Goal: Task Accomplishment & Management: Complete application form

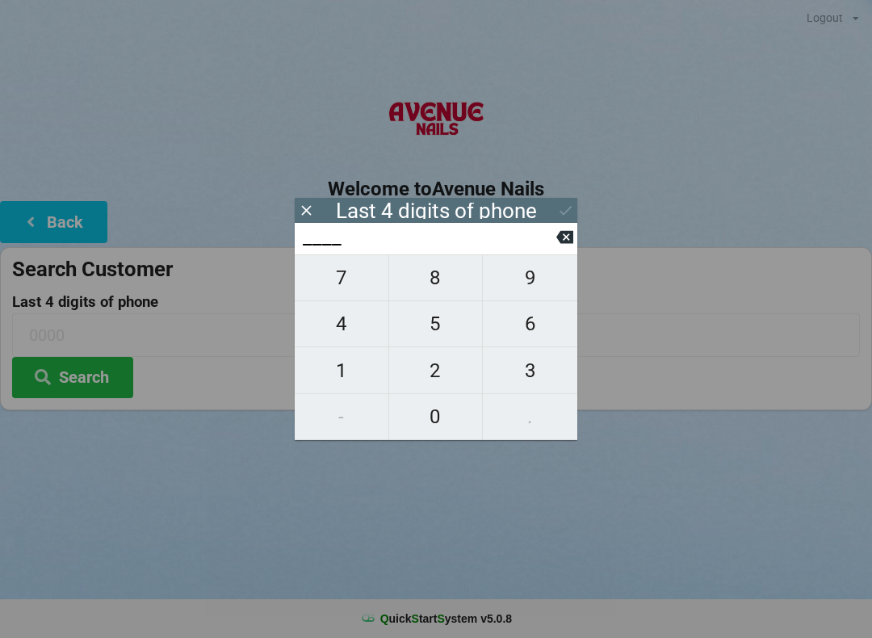
click at [530, 283] on span "9" at bounding box center [530, 278] width 94 height 34
type input "9___"
click at [527, 384] on span "3" at bounding box center [530, 371] width 94 height 34
type input "93__"
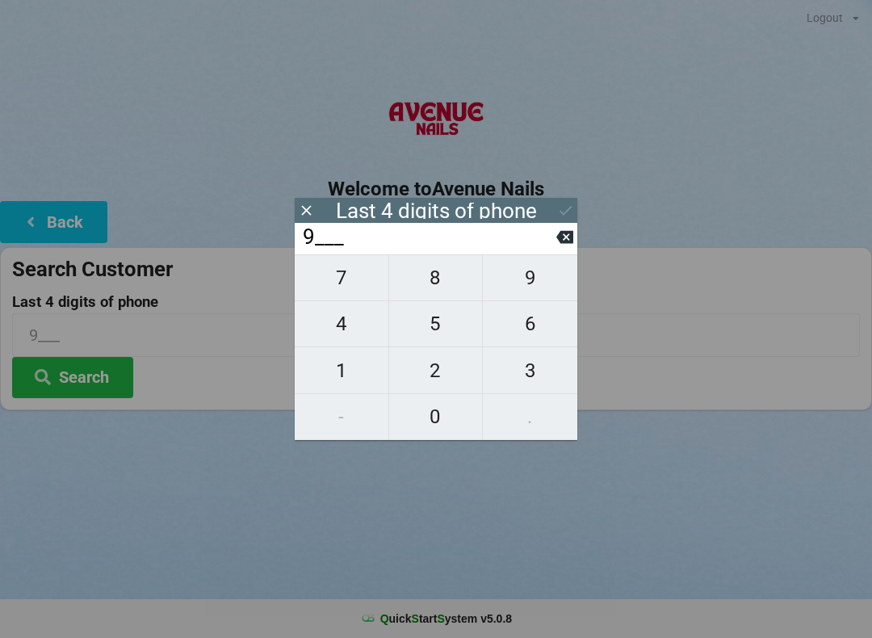
type input "93__"
click at [527, 330] on span "6" at bounding box center [530, 324] width 94 height 34
type input "936_"
click at [522, 314] on span "6" at bounding box center [530, 324] width 94 height 34
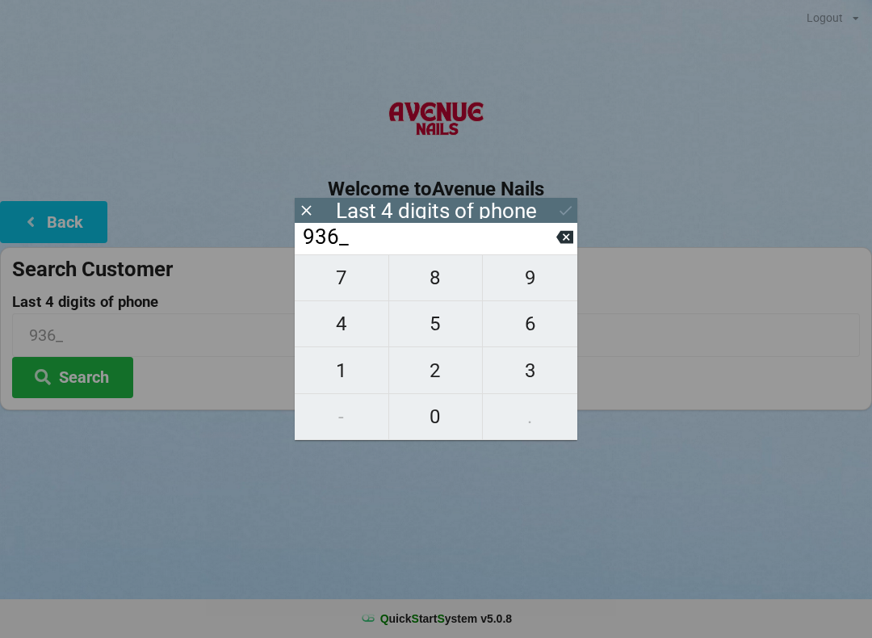
type input "9366"
click at [548, 204] on div "Last 4 digits of phone" at bounding box center [436, 210] width 283 height 25
click at [569, 214] on icon at bounding box center [565, 210] width 17 height 17
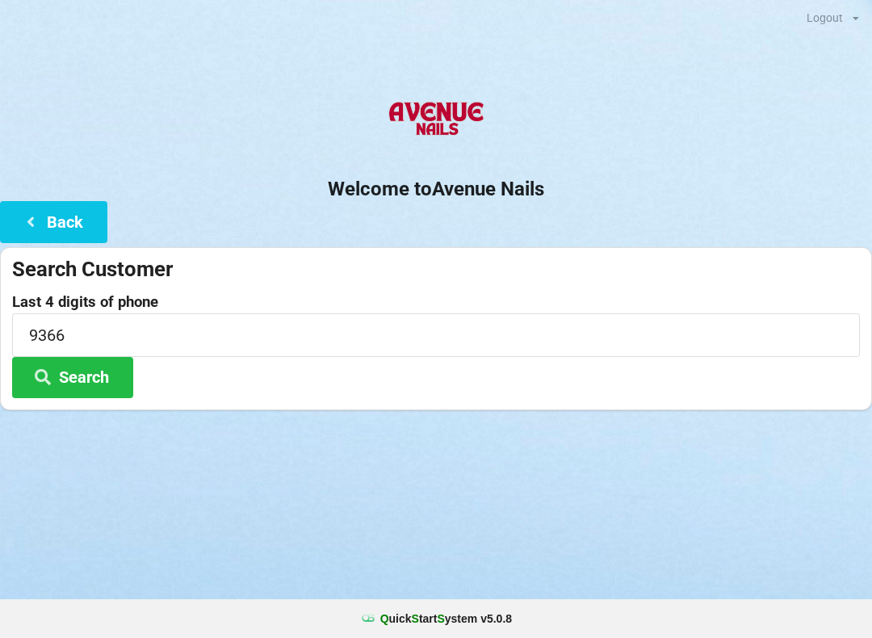
click at [100, 395] on button "Search" at bounding box center [72, 377] width 121 height 41
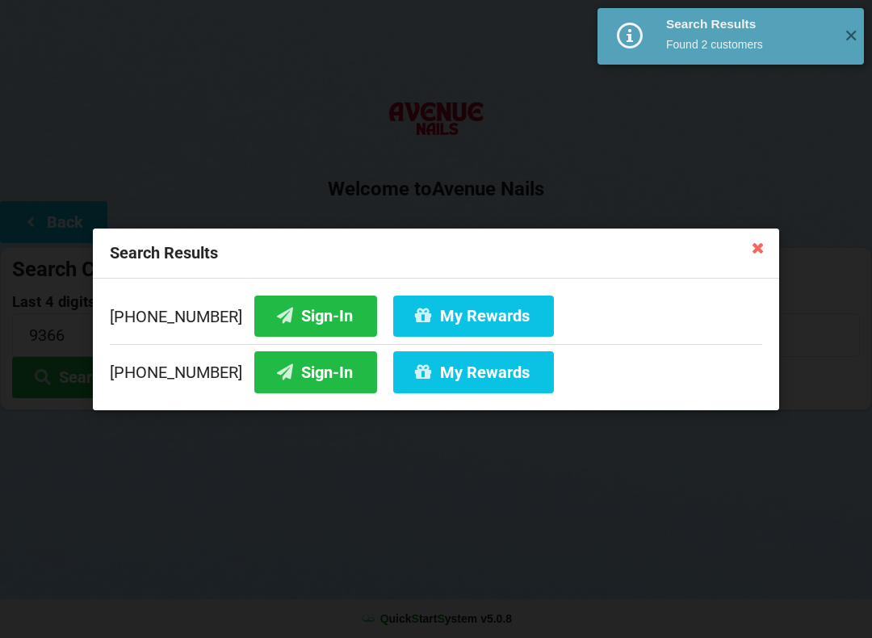
click at [304, 320] on button "Sign-In" at bounding box center [315, 315] width 123 height 41
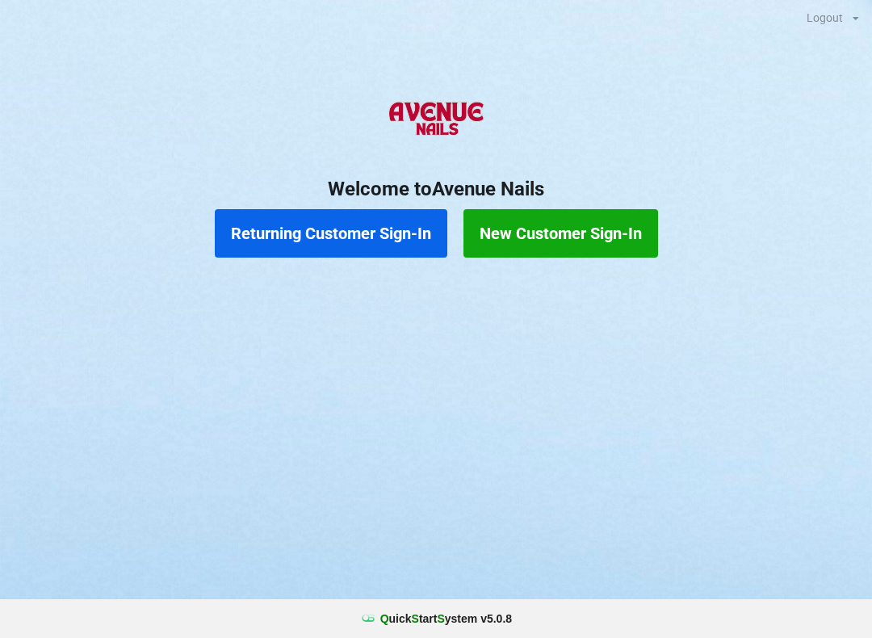
click at [595, 234] on button "New Customer Sign-In" at bounding box center [561, 233] width 195 height 48
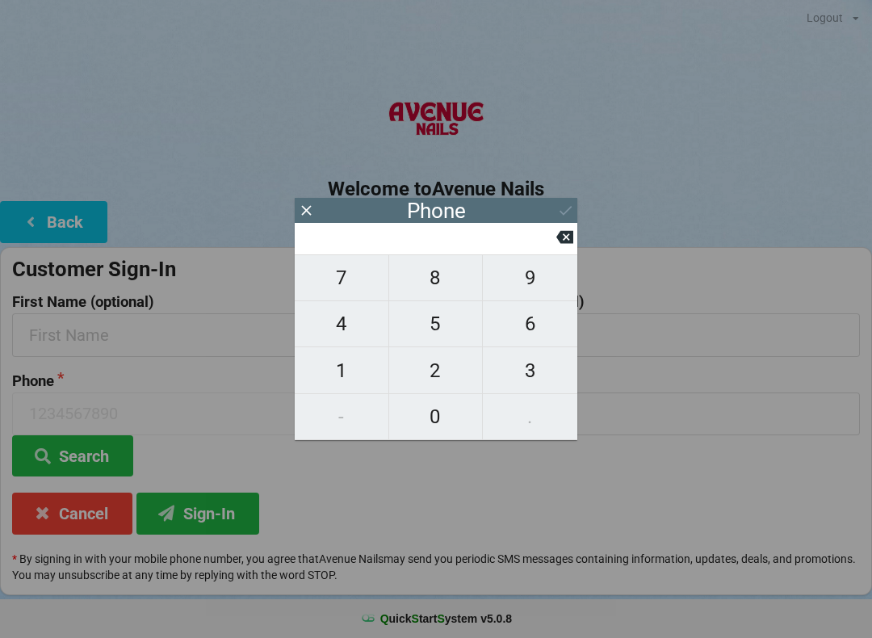
click at [368, 321] on span "4" at bounding box center [342, 324] width 94 height 34
type input "4"
click at [430, 420] on span "0" at bounding box center [436, 417] width 94 height 34
type input "40"
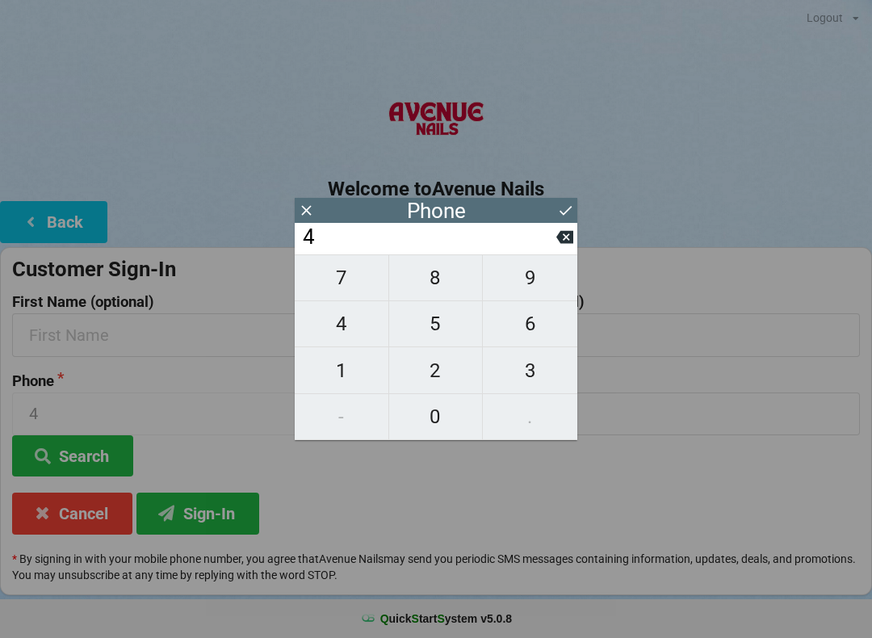
type input "40"
click at [355, 286] on span "7" at bounding box center [342, 278] width 94 height 34
type input "407"
click at [435, 334] on span "5" at bounding box center [436, 324] width 94 height 34
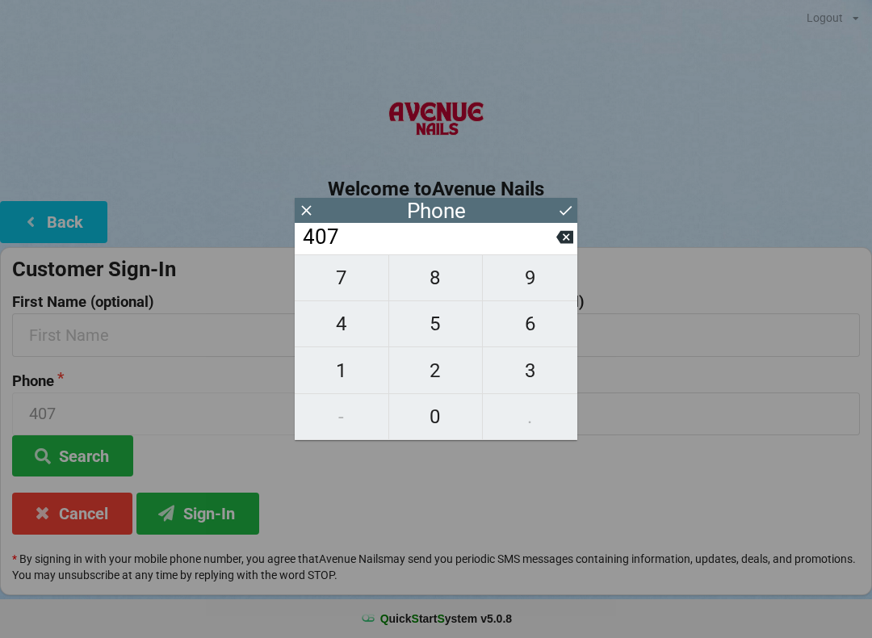
type input "4075"
click at [561, 242] on icon at bounding box center [564, 237] width 17 height 13
click at [547, 361] on span "3" at bounding box center [530, 371] width 94 height 34
type input "4073"
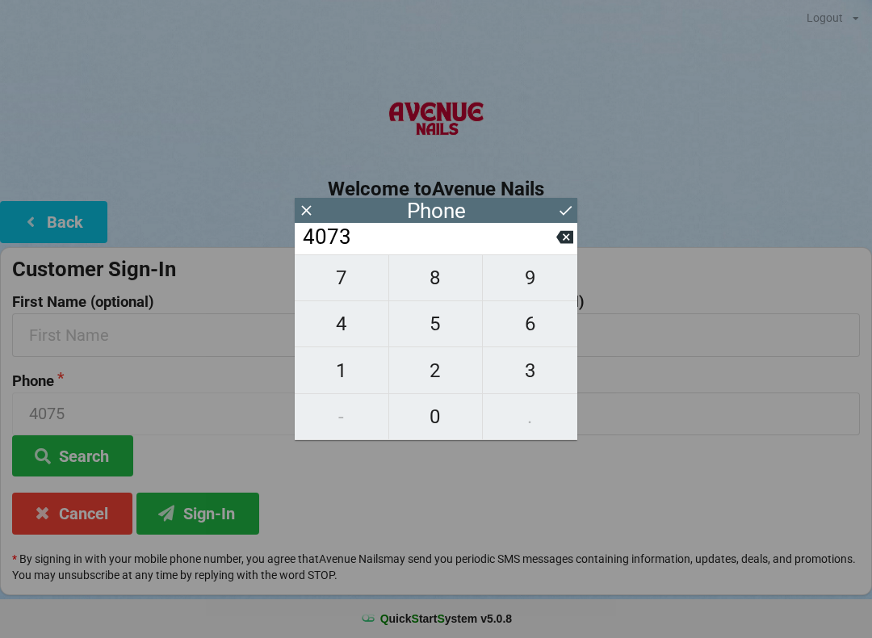
type input "4073"
click at [445, 275] on span "8" at bounding box center [436, 278] width 94 height 34
type input "40738"
click at [350, 328] on span "4" at bounding box center [342, 324] width 94 height 34
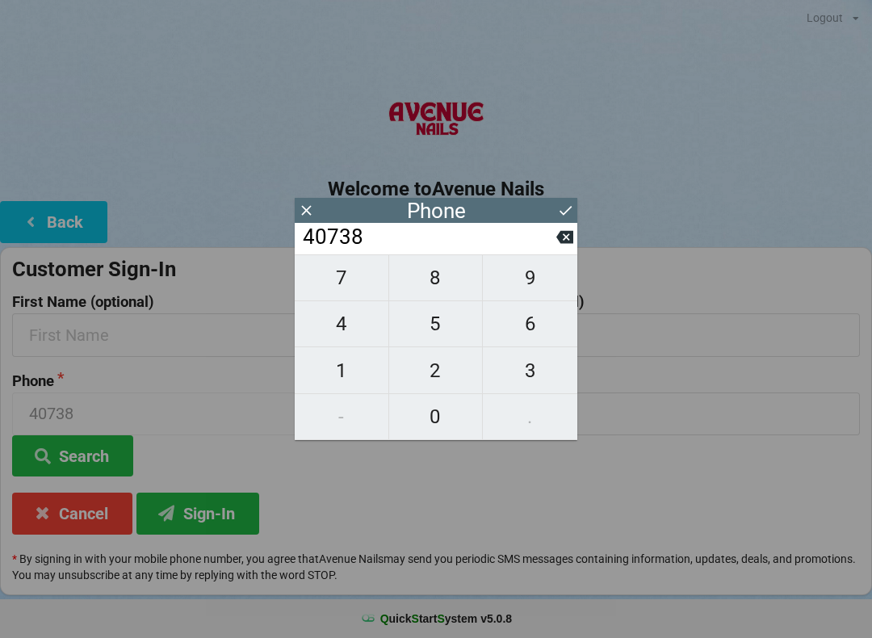
type input "407384"
click at [355, 366] on span "1" at bounding box center [342, 371] width 94 height 34
type input "4073841"
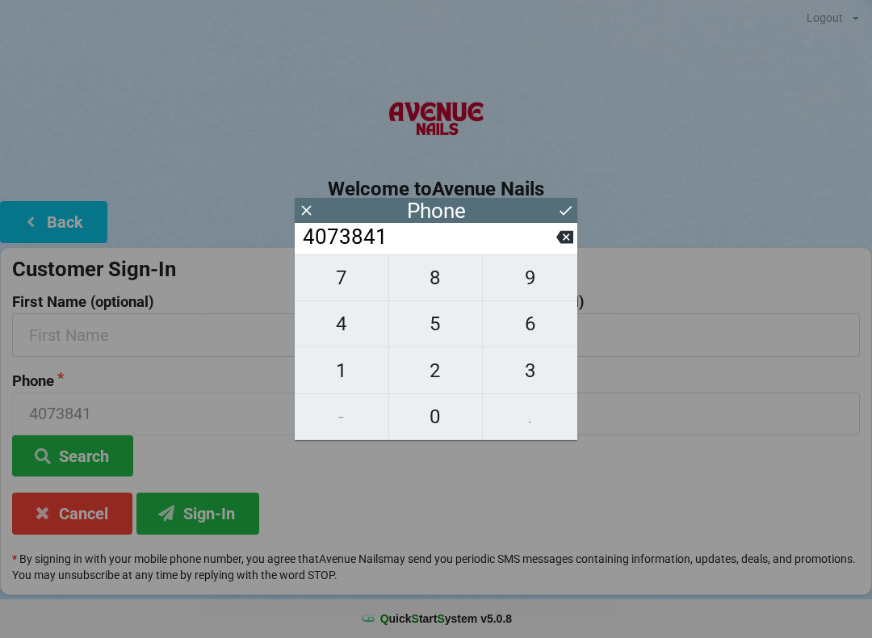
click at [529, 288] on span "9" at bounding box center [530, 278] width 94 height 34
type input "40738419"
click at [360, 320] on span "4" at bounding box center [342, 324] width 94 height 34
type input "407384194"
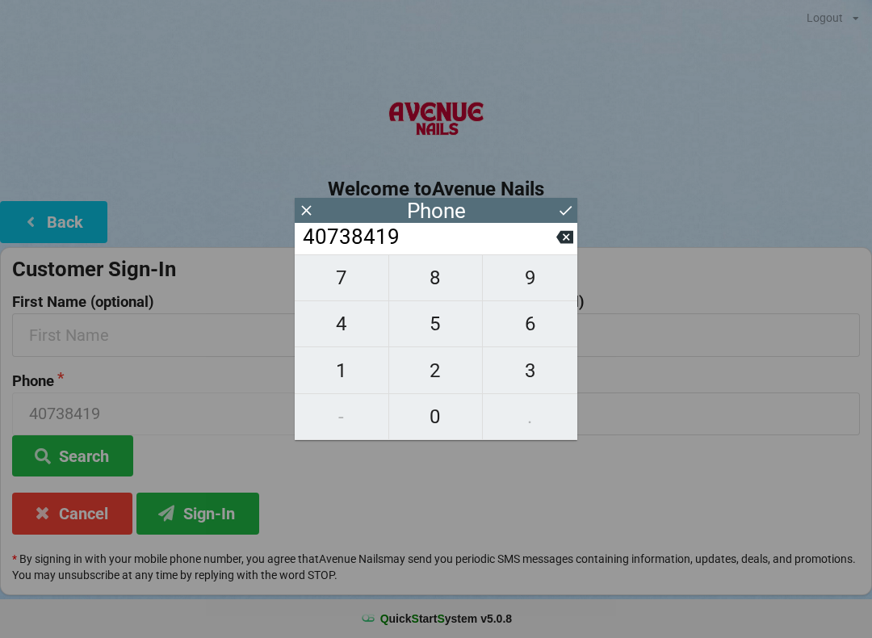
type input "407384194"
click at [332, 365] on span "1" at bounding box center [342, 371] width 94 height 34
type input "4073841941"
click at [568, 207] on icon at bounding box center [565, 210] width 17 height 17
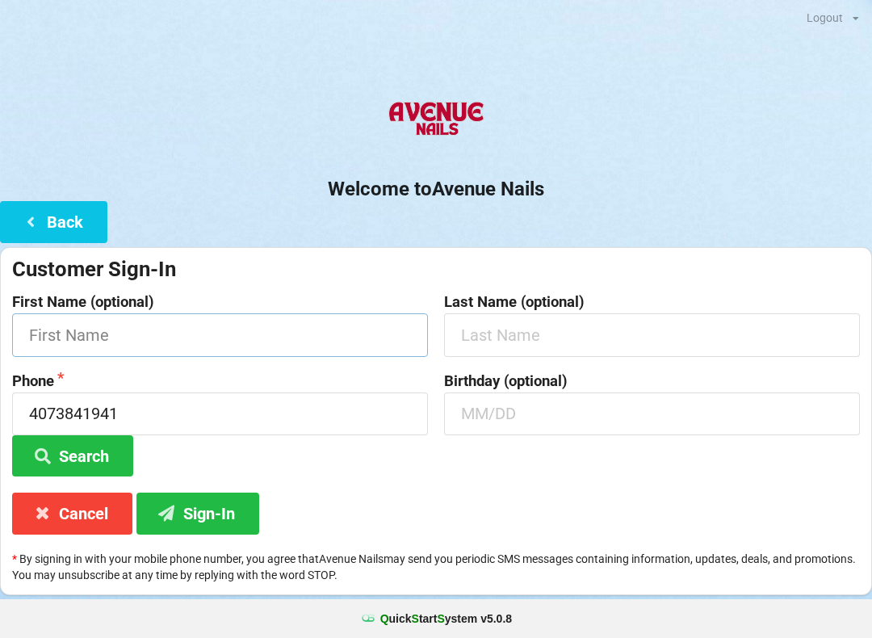
click at [286, 338] on input "text" at bounding box center [220, 334] width 416 height 43
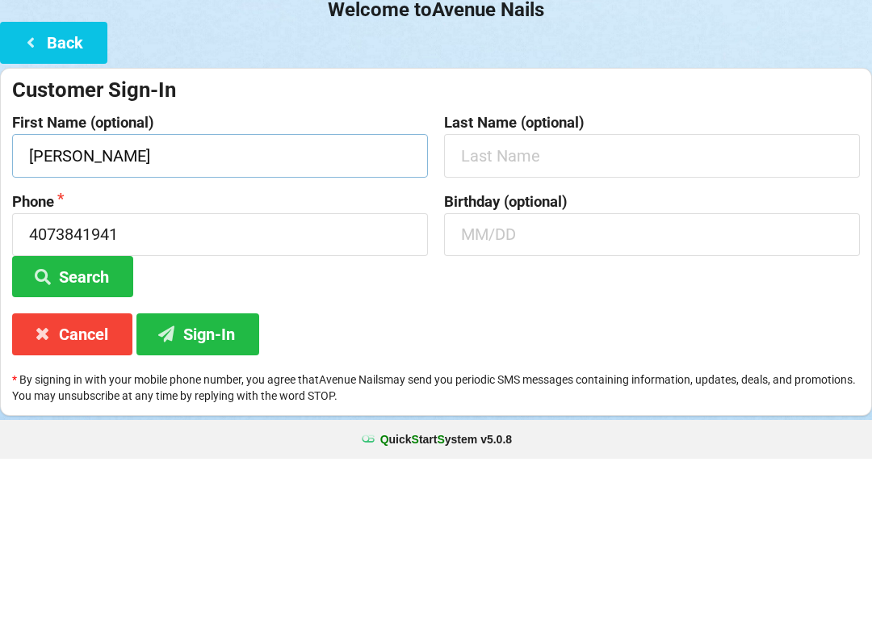
type input "[PERSON_NAME]"
click at [577, 313] on input "text" at bounding box center [652, 334] width 416 height 43
click at [112, 435] on button "Search" at bounding box center [72, 455] width 121 height 41
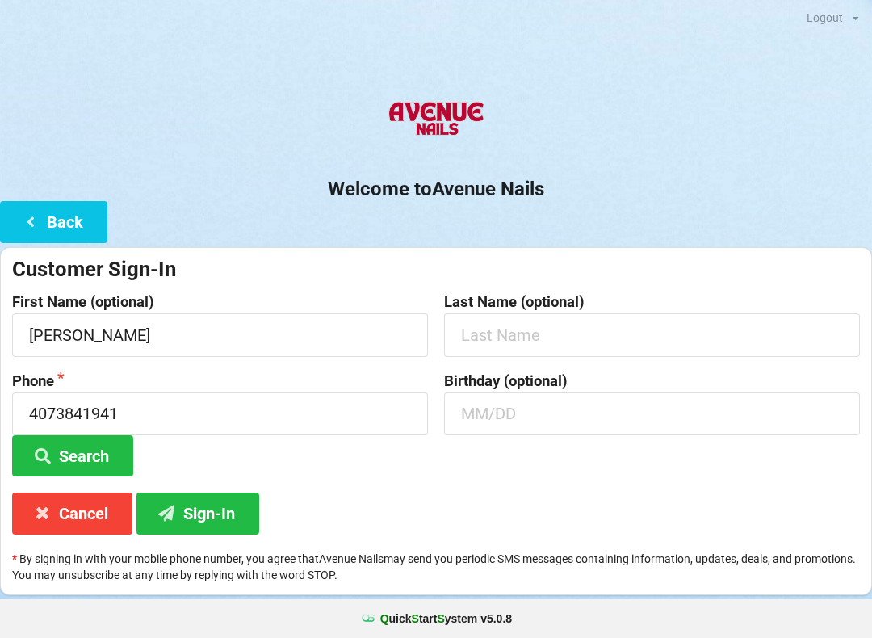
click at [96, 451] on button "Search" at bounding box center [72, 455] width 121 height 41
click at [216, 516] on button "Sign-In" at bounding box center [197, 513] width 123 height 41
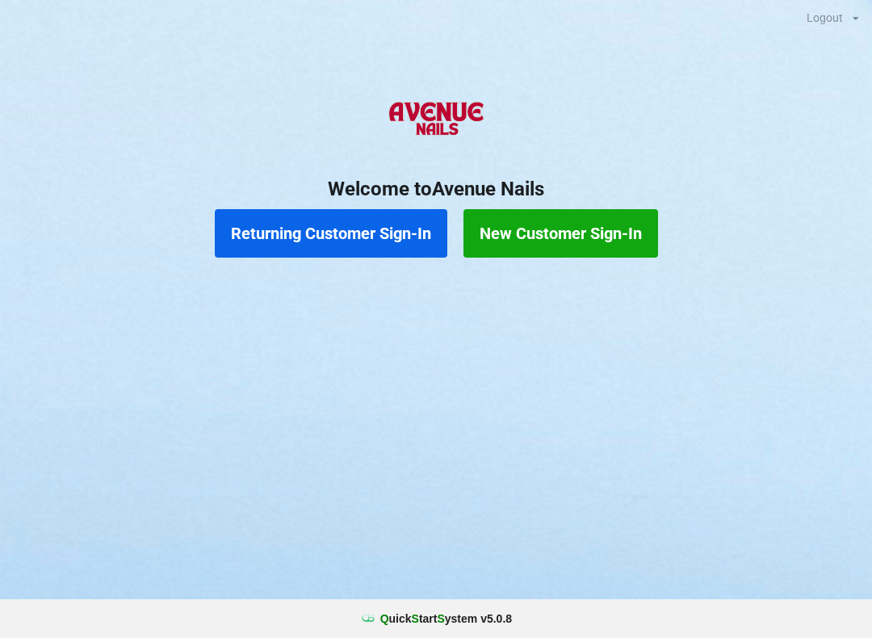
click at [339, 235] on button "Returning Customer Sign-In" at bounding box center [331, 233] width 233 height 48
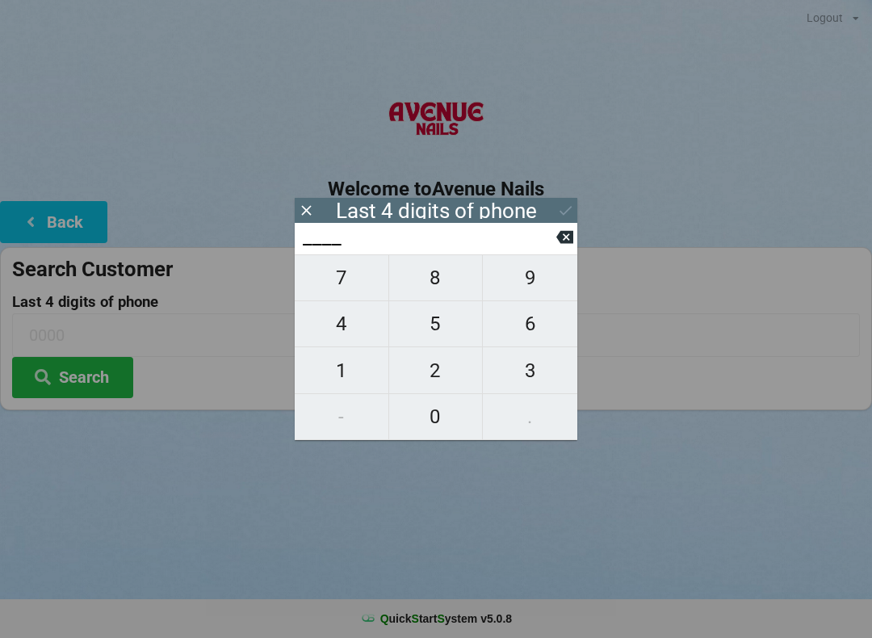
click at [351, 372] on span "1" at bounding box center [342, 371] width 94 height 34
type input "1___"
click at [446, 425] on span "0" at bounding box center [436, 417] width 94 height 34
type input "10__"
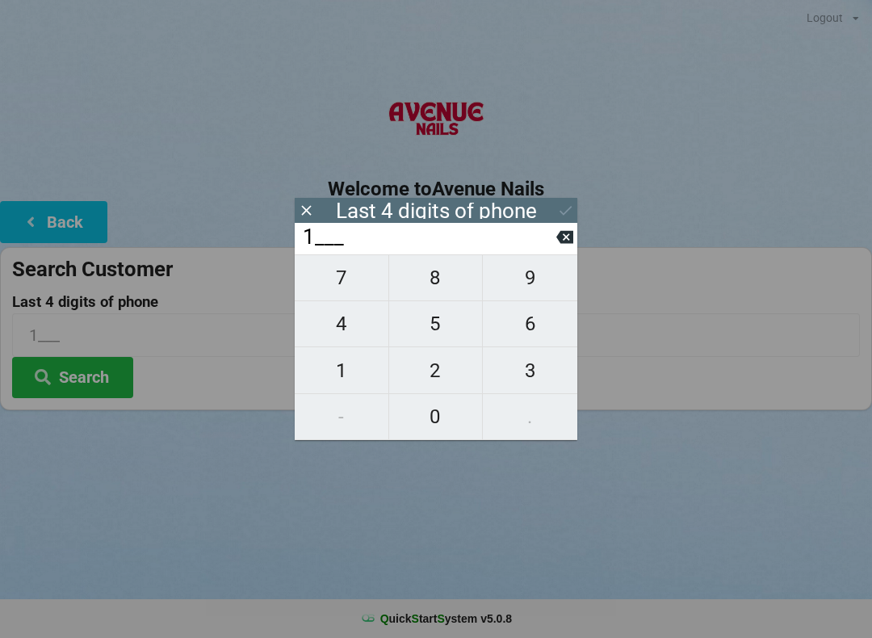
type input "10__"
click at [527, 379] on span "3" at bounding box center [530, 371] width 94 height 34
type input "103_"
click at [555, 225] on input "103_" at bounding box center [428, 238] width 255 height 26
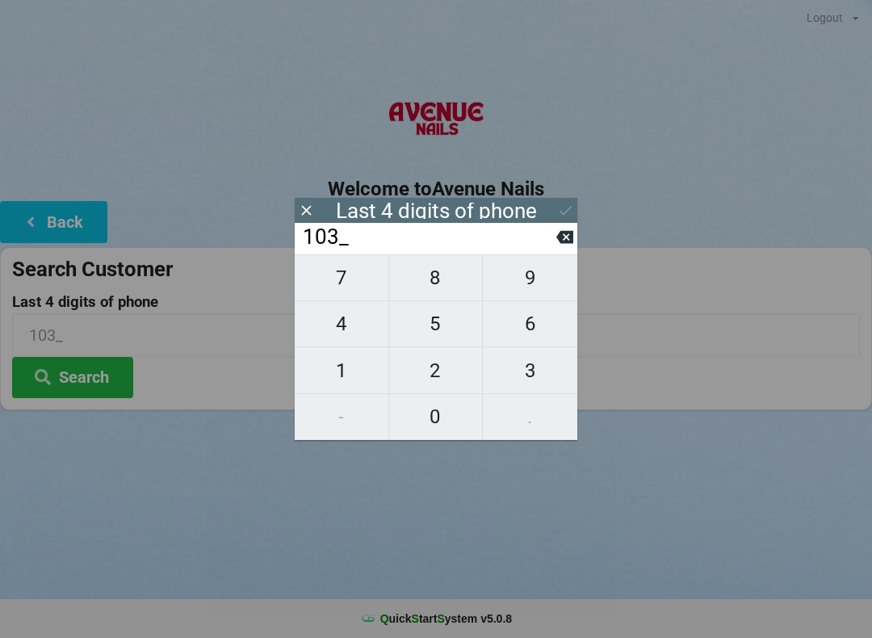
click at [556, 225] on input "103_" at bounding box center [428, 238] width 255 height 26
click at [563, 231] on button at bounding box center [564, 237] width 17 height 22
click at [569, 239] on icon at bounding box center [564, 237] width 17 height 13
click at [341, 370] on span "1" at bounding box center [342, 371] width 94 height 34
type input "11__"
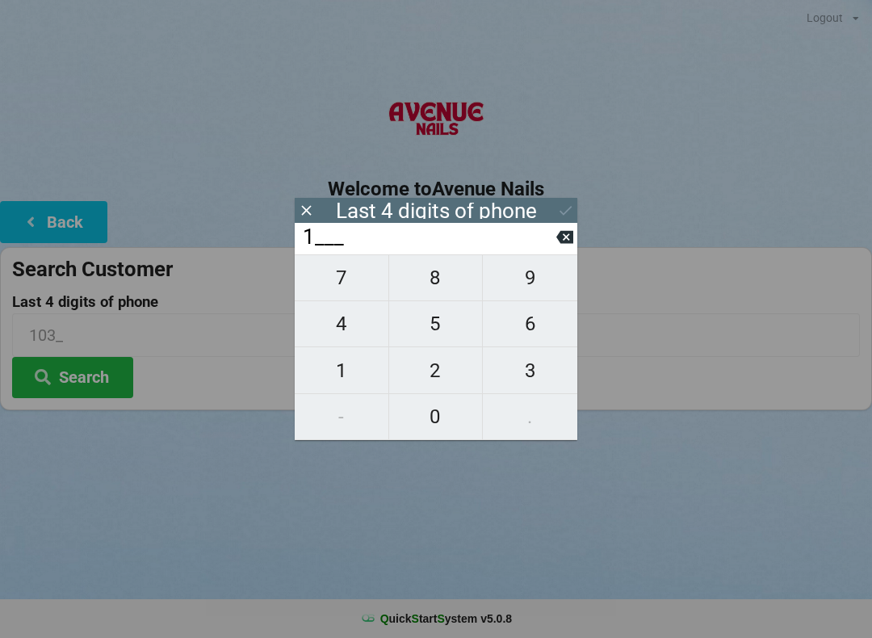
type input "11__"
click at [416, 423] on span "0" at bounding box center [436, 417] width 94 height 34
type input "110_"
click at [532, 367] on span "3" at bounding box center [530, 371] width 94 height 34
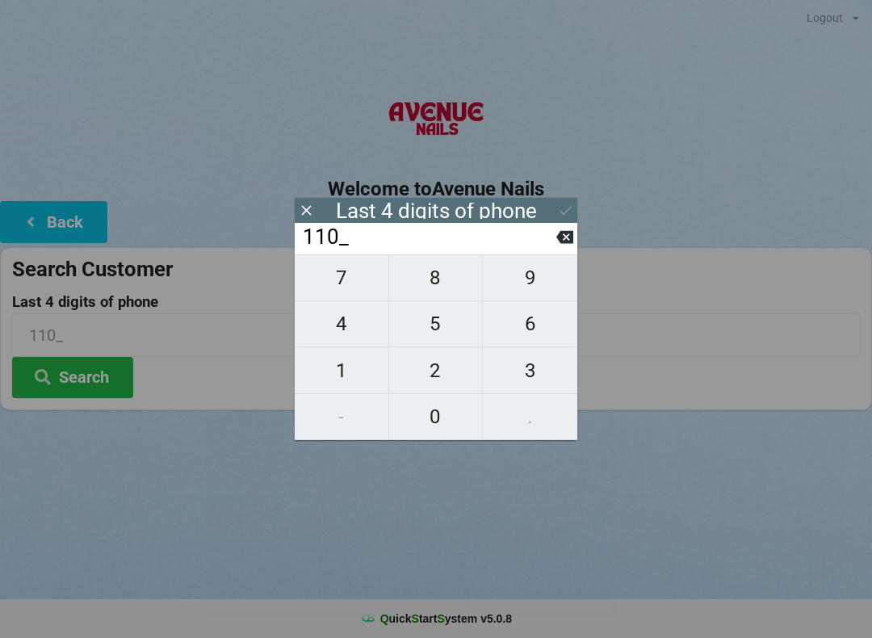
type input "1103"
click at [90, 374] on button "Search" at bounding box center [72, 377] width 121 height 41
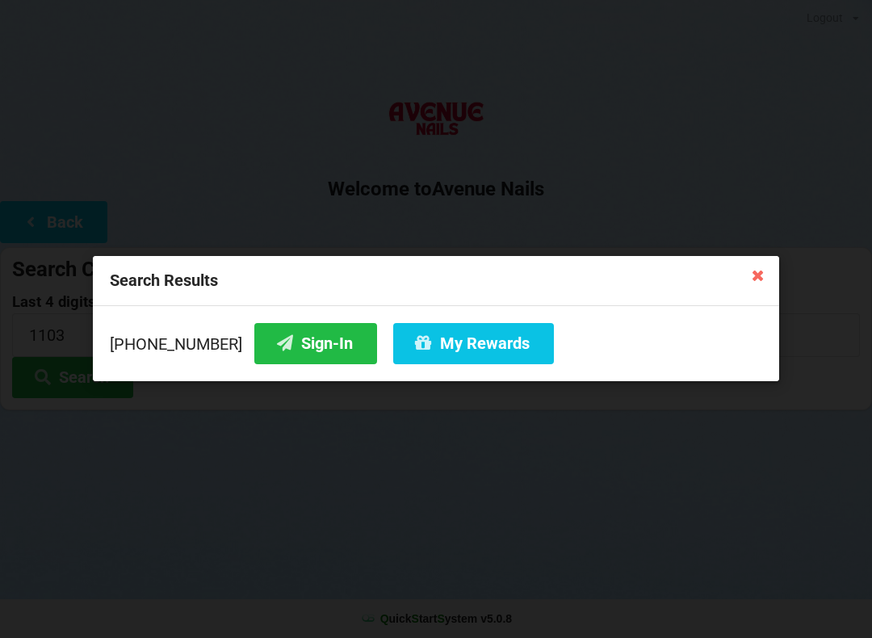
click at [275, 338] on icon at bounding box center [284, 343] width 19 height 14
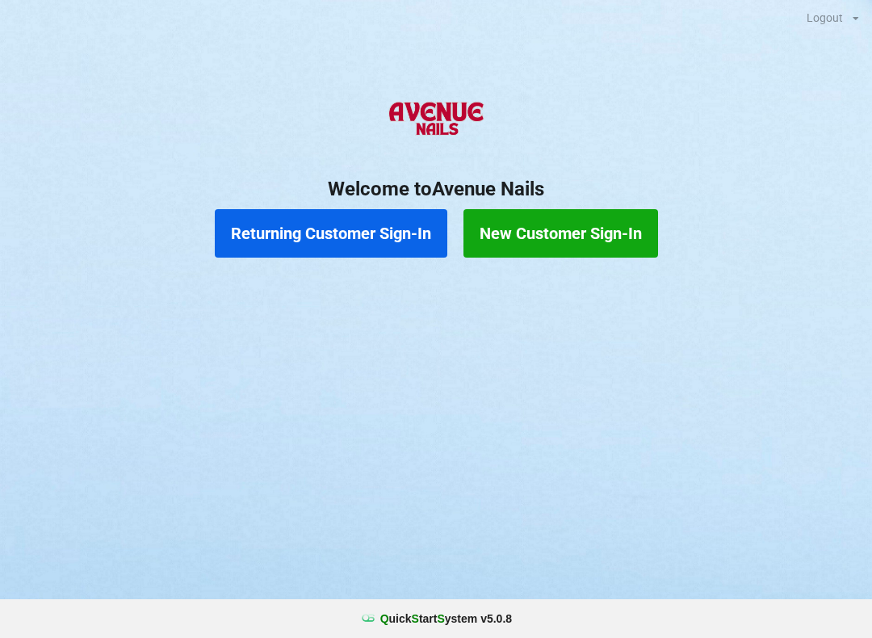
click at [341, 220] on button "Returning Customer Sign-In" at bounding box center [331, 233] width 233 height 48
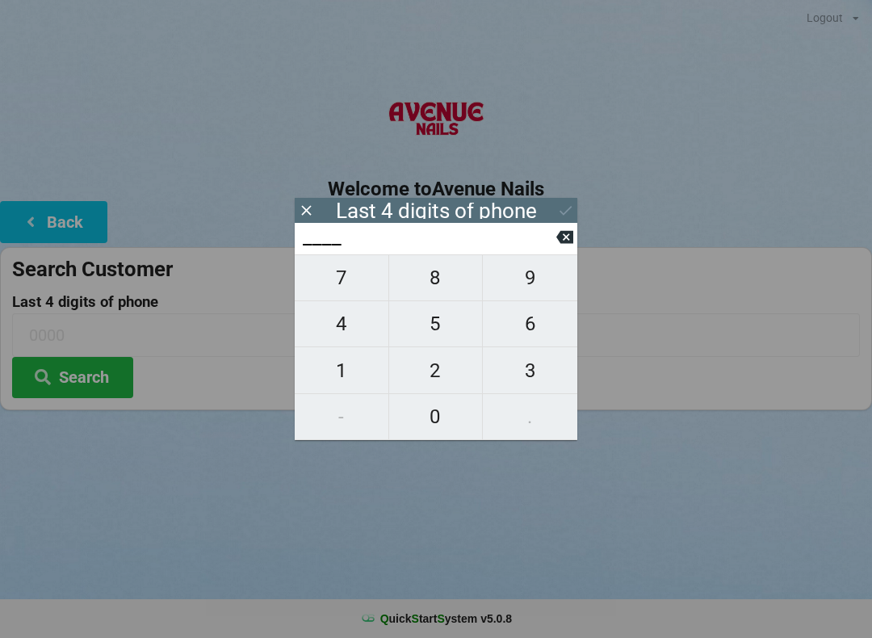
click at [338, 325] on span "4" at bounding box center [342, 324] width 94 height 34
type input "4___"
click at [532, 265] on button "9" at bounding box center [530, 277] width 94 height 47
type input "49__"
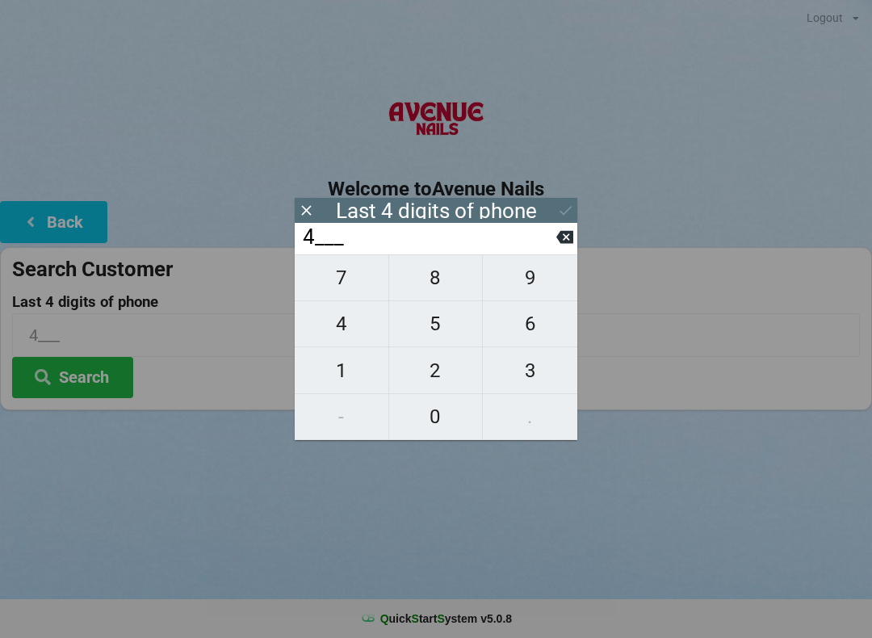
type input "49__"
click at [529, 275] on span "9" at bounding box center [530, 278] width 94 height 34
type input "499_"
click at [429, 363] on span "2" at bounding box center [436, 371] width 94 height 34
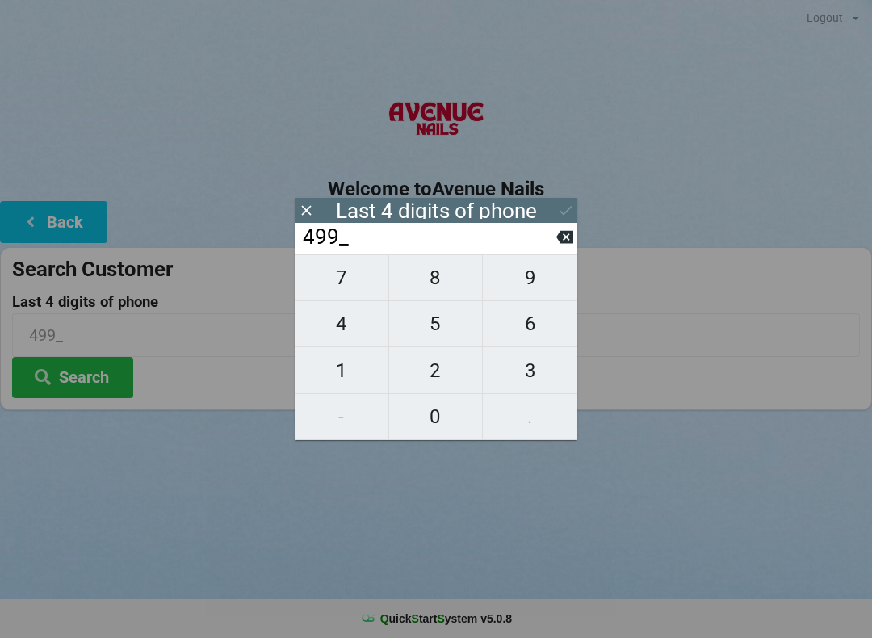
type input "4992"
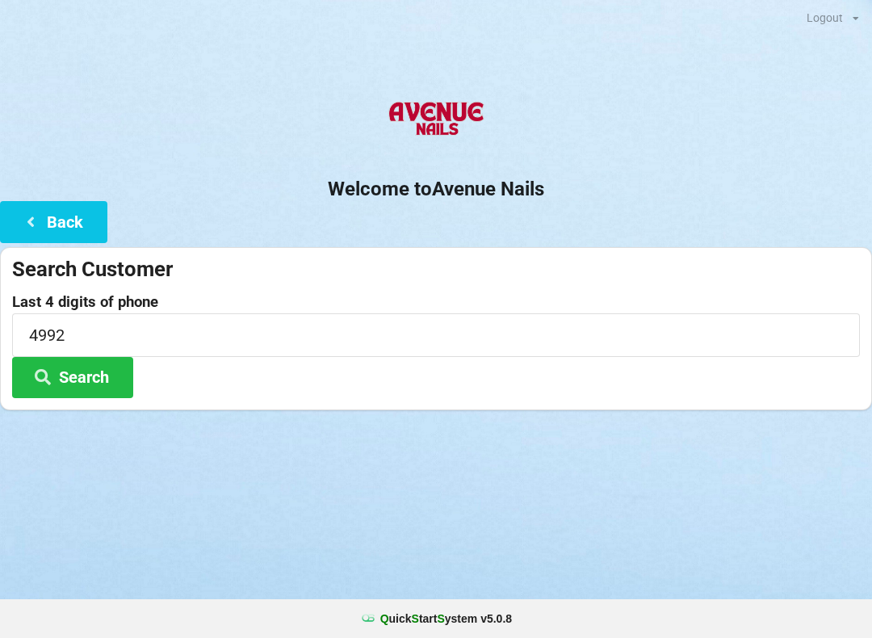
click at [97, 366] on button "Search" at bounding box center [72, 377] width 121 height 41
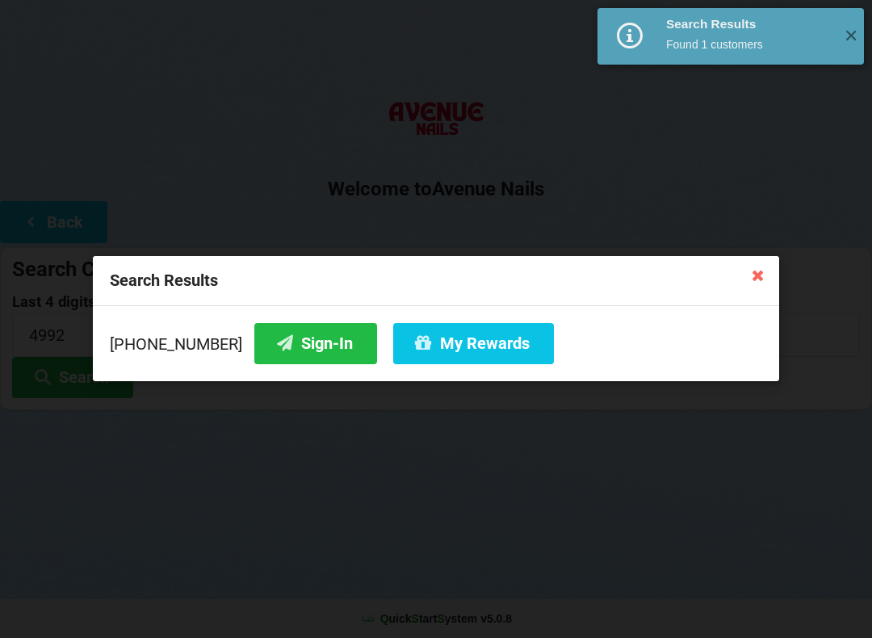
click at [284, 331] on button "Sign-In" at bounding box center [315, 343] width 123 height 41
